Goal: Navigation & Orientation: Find specific page/section

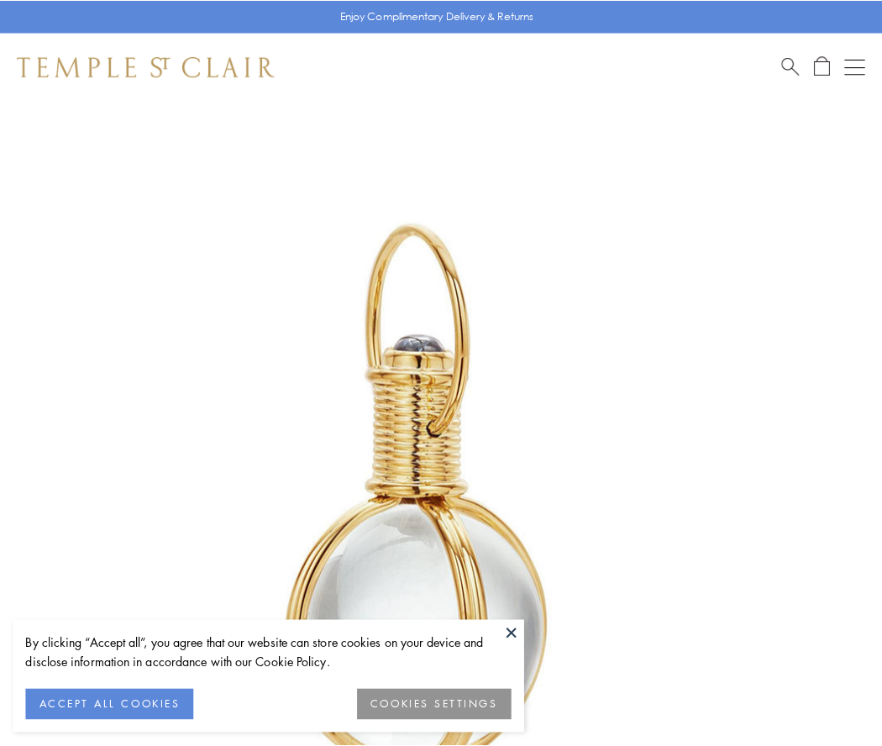
scroll to position [439, 0]
